Goal: Navigation & Orientation: Understand site structure

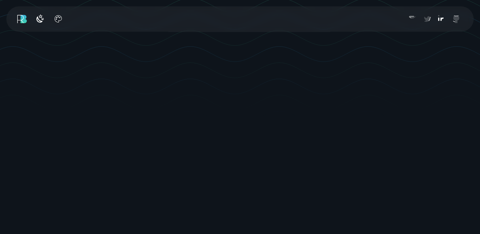
scroll to position [159, 0]
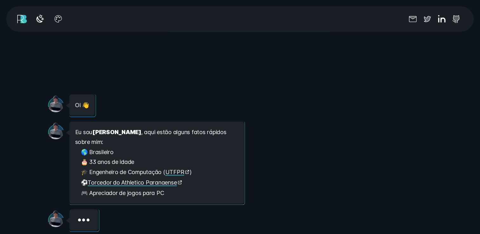
scroll to position [528, 0]
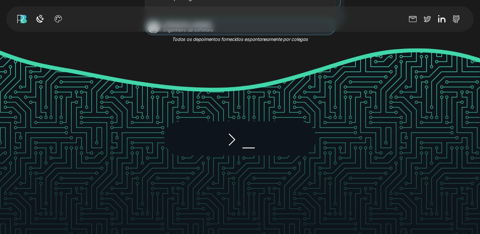
scroll to position [951, 0]
